Goal: Navigation & Orientation: Find specific page/section

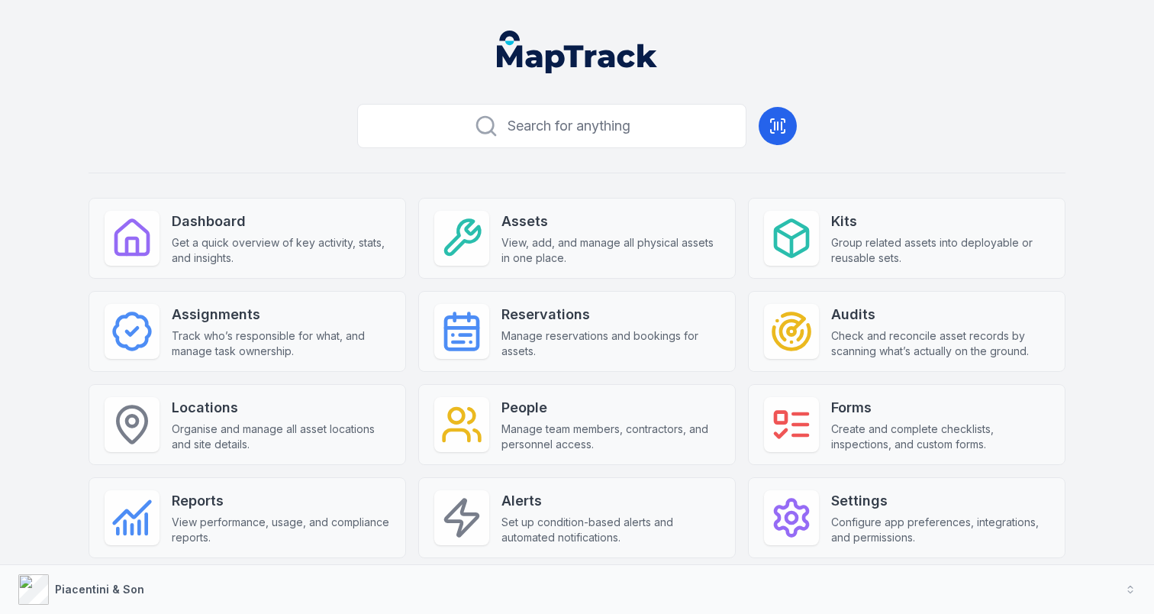
click at [282, 89] on header at bounding box center [576, 57] width 1117 height 79
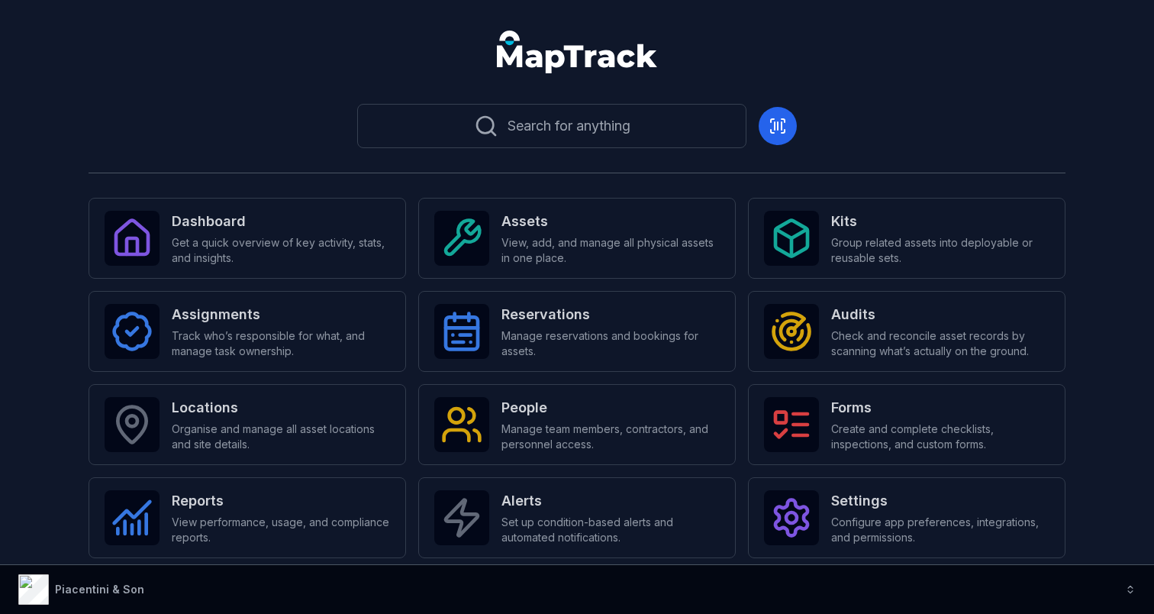
click at [736, 589] on button "Piacentini & Son" at bounding box center [577, 589] width 1154 height 49
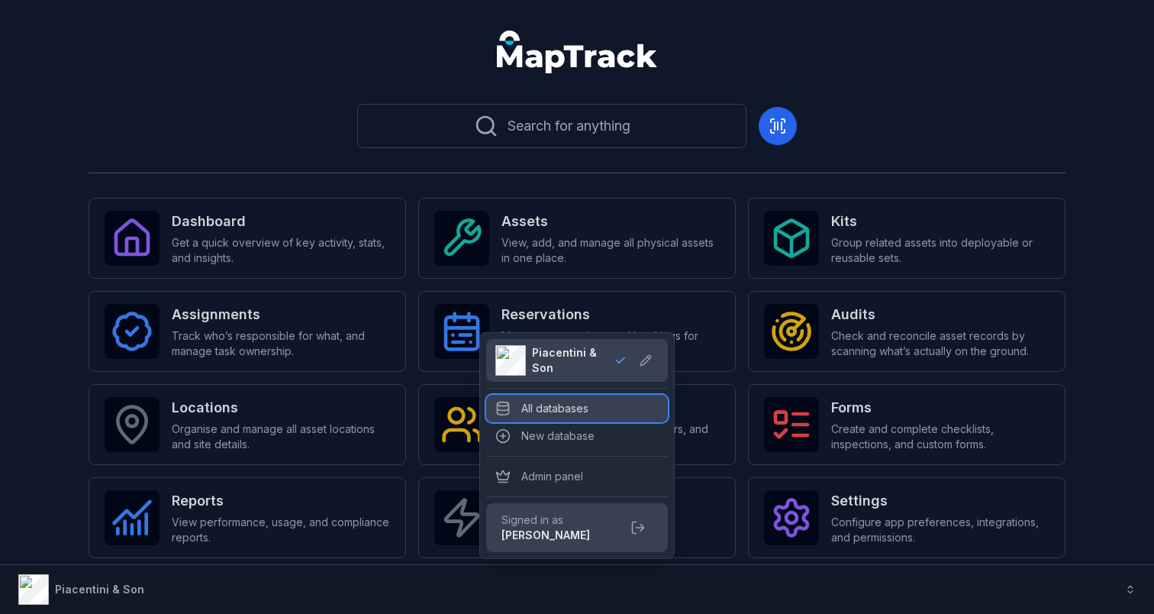
click at [588, 397] on div "All databases" at bounding box center [577, 408] width 182 height 27
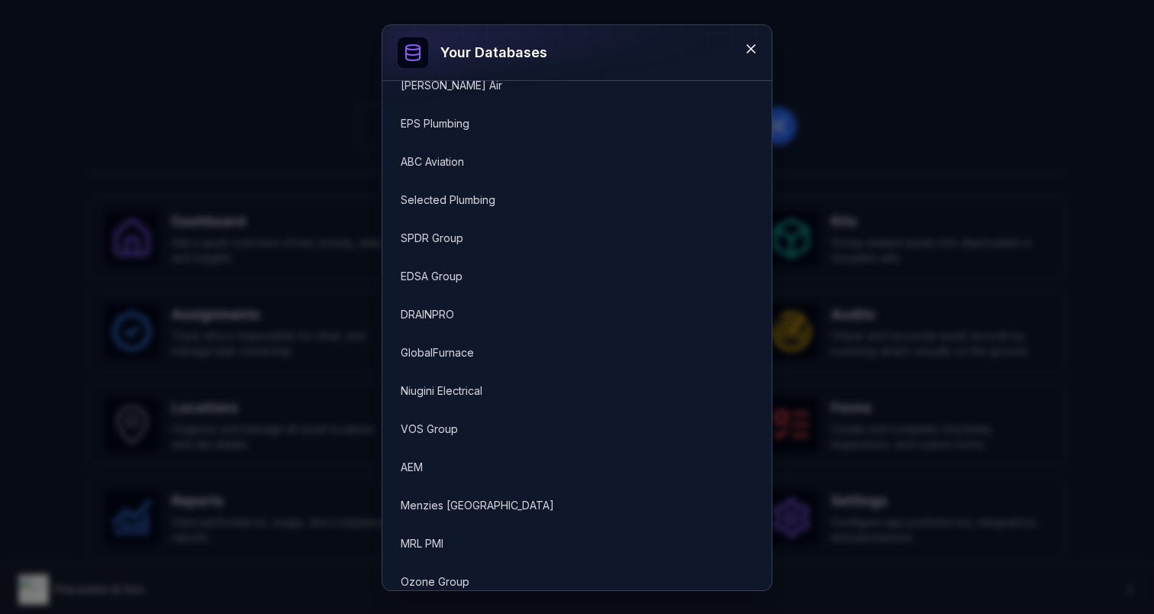
scroll to position [663, 0]
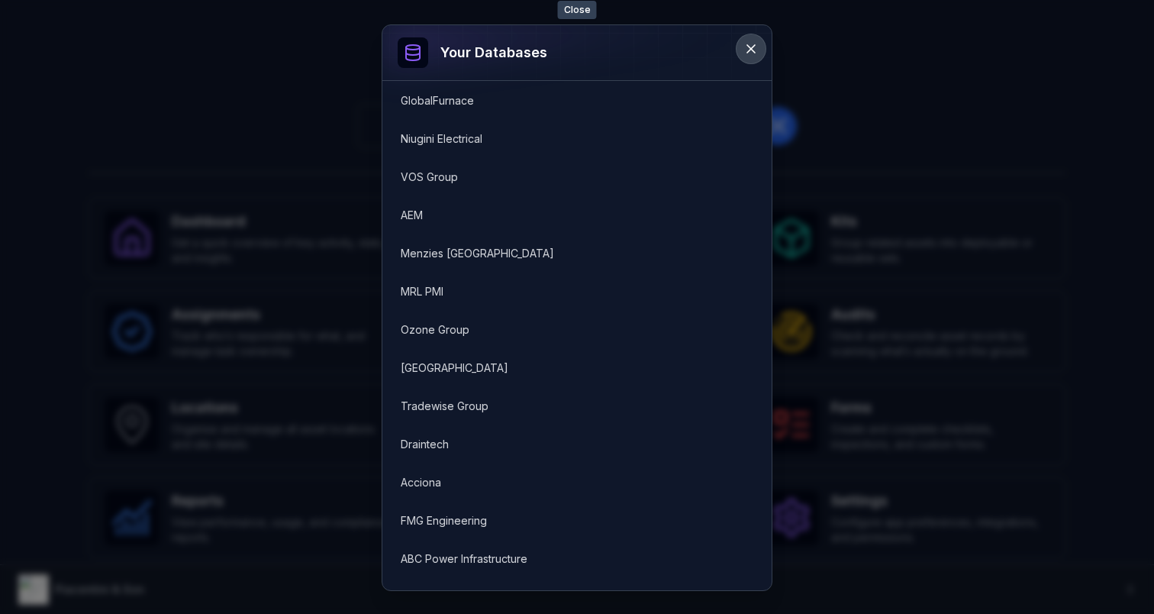
click at [744, 48] on icon at bounding box center [750, 48] width 15 height 15
